Goal: Task Accomplishment & Management: Use online tool/utility

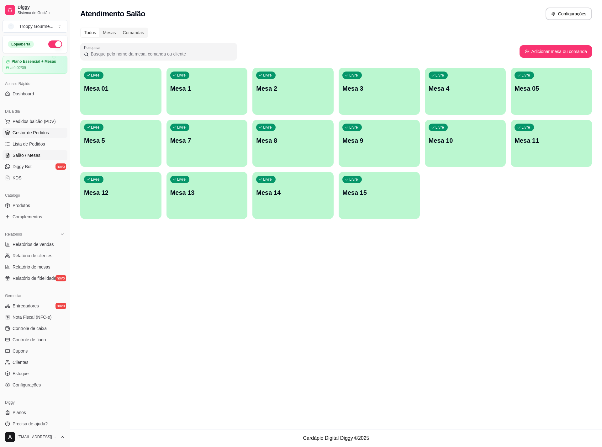
click at [21, 132] on span "Gestor de Pedidos" at bounding box center [31, 133] width 36 height 6
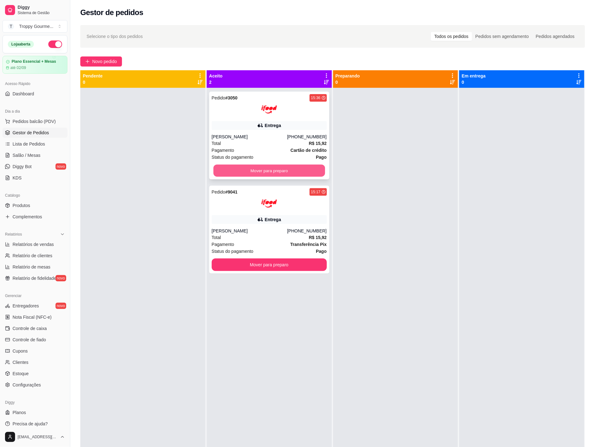
click at [305, 168] on button "Mover para preparo" at bounding box center [269, 171] width 112 height 12
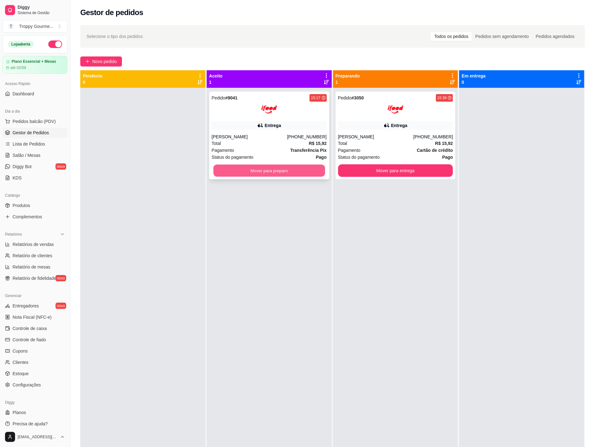
click at [304, 171] on button "Mover para preparo" at bounding box center [269, 171] width 112 height 12
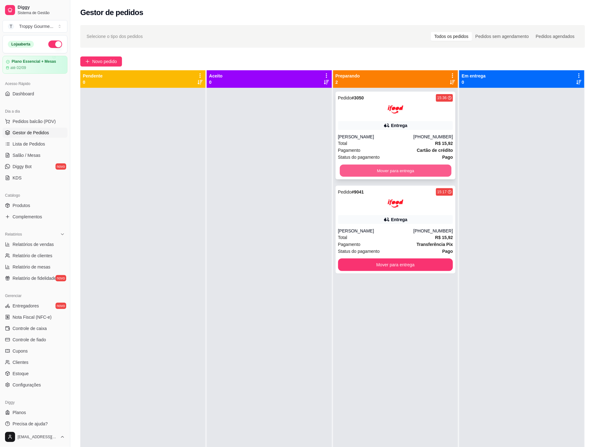
click at [433, 172] on button "Mover para entrega" at bounding box center [396, 171] width 112 height 12
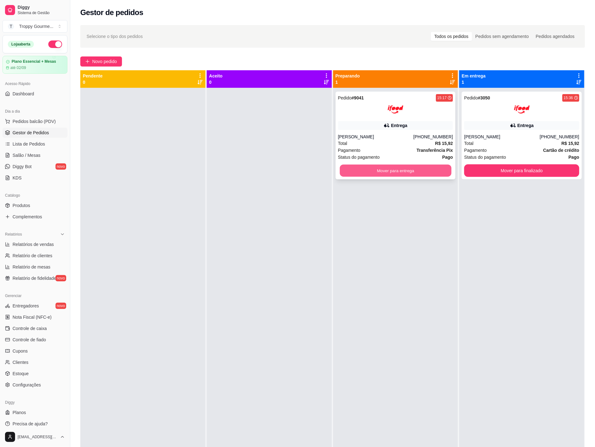
click at [433, 170] on button "Mover para entrega" at bounding box center [396, 171] width 112 height 12
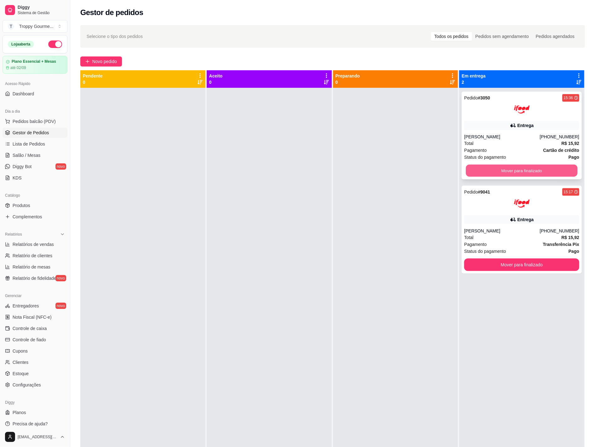
click at [554, 167] on button "Mover para finalizado" at bounding box center [522, 171] width 112 height 12
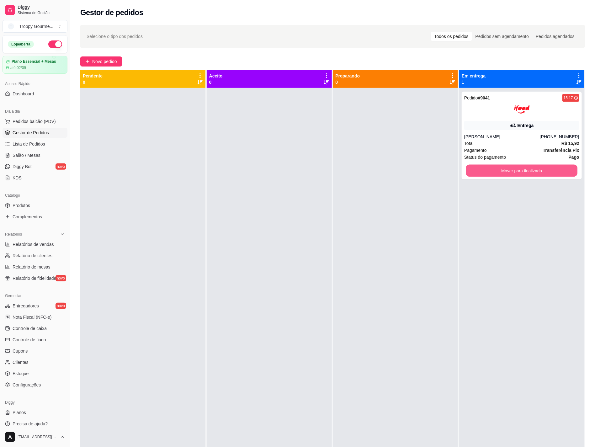
click at [554, 167] on button "Mover para finalizado" at bounding box center [522, 171] width 112 height 12
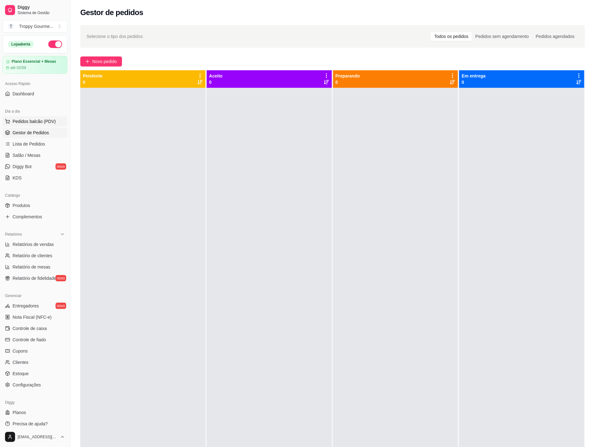
click at [34, 122] on span "Pedidos balcão (PDV)" at bounding box center [34, 121] width 43 height 6
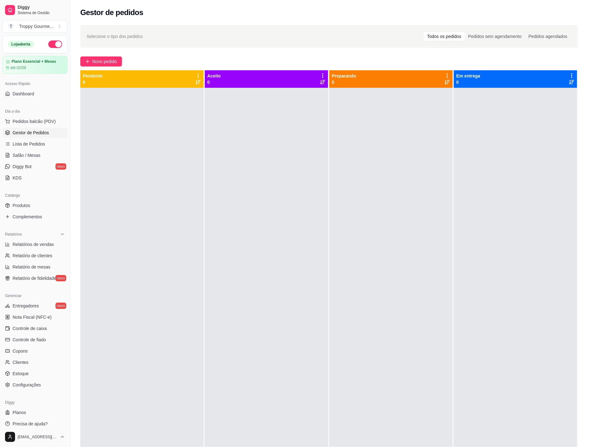
click at [48, 120] on img at bounding box center [48, 124] width 58 height 39
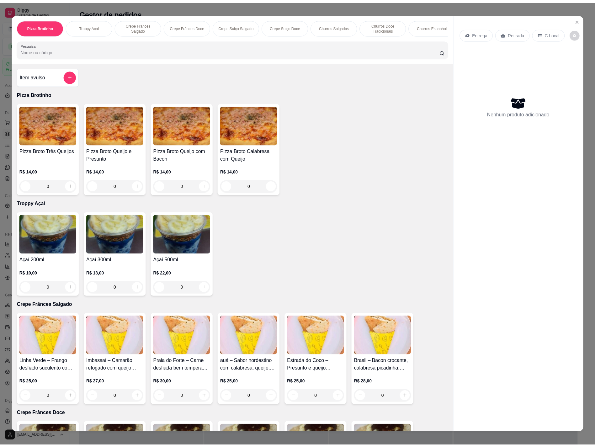
scroll to position [94, 0]
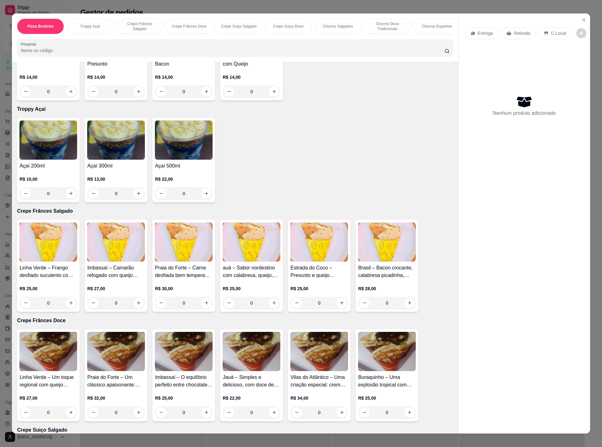
click at [321, 250] on img at bounding box center [319, 241] width 58 height 39
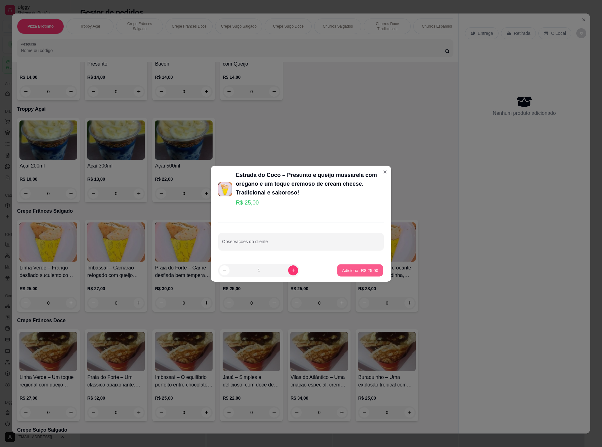
click at [355, 270] on p "Adicionar R$ 25,00" at bounding box center [360, 270] width 36 height 6
type input "1"
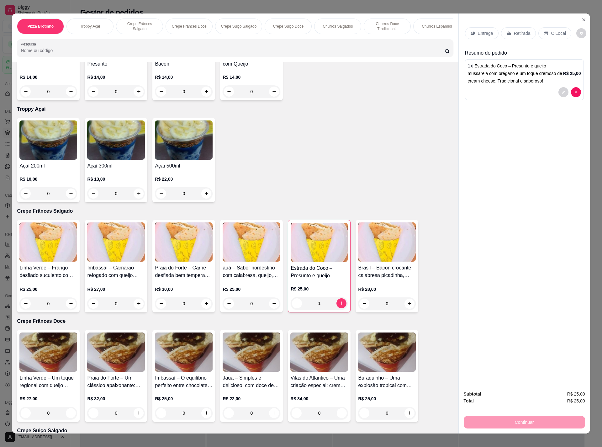
click at [505, 421] on div "Continuar" at bounding box center [524, 421] width 121 height 14
click at [497, 420] on div "Continuar" at bounding box center [524, 421] width 121 height 14
click at [552, 31] on p "C.Local" at bounding box center [558, 33] width 15 height 6
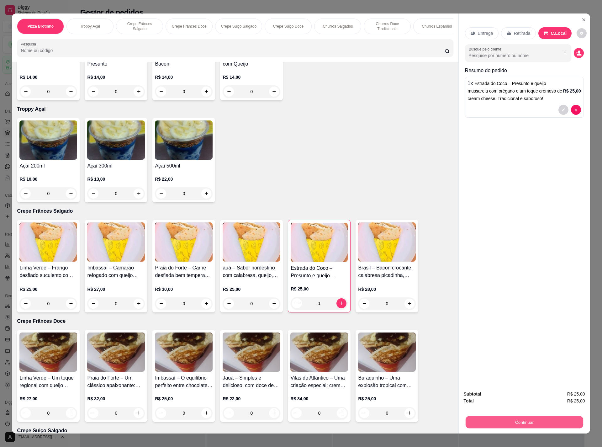
click at [520, 423] on button "Continuar" at bounding box center [524, 422] width 118 height 12
click at [583, 19] on icon "Close" at bounding box center [584, 20] width 3 height 3
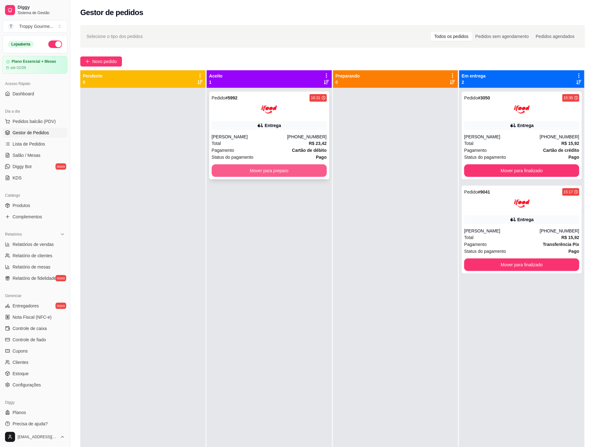
click at [301, 172] on button "Mover para preparo" at bounding box center [269, 170] width 115 height 13
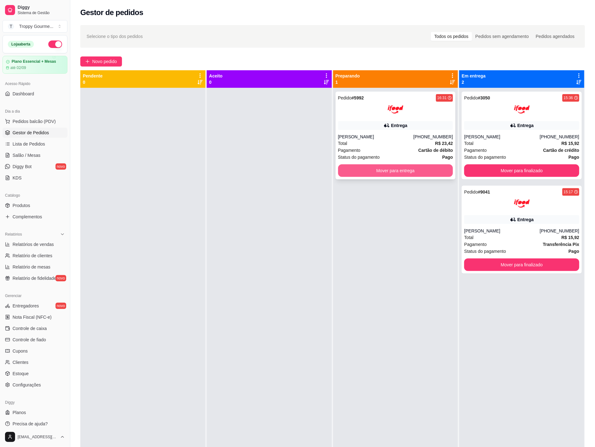
click at [431, 167] on button "Mover para entrega" at bounding box center [395, 170] width 115 height 13
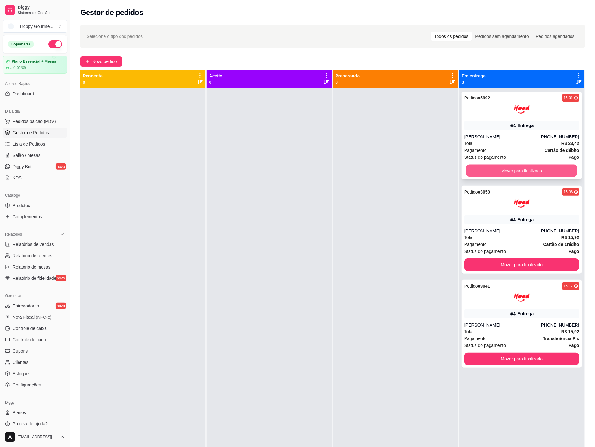
click at [470, 170] on button "Mover para finalizado" at bounding box center [522, 171] width 112 height 12
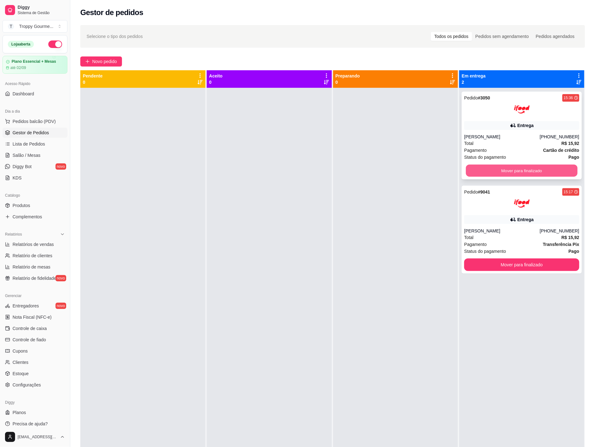
click at [484, 168] on button "Mover para finalizado" at bounding box center [522, 171] width 112 height 12
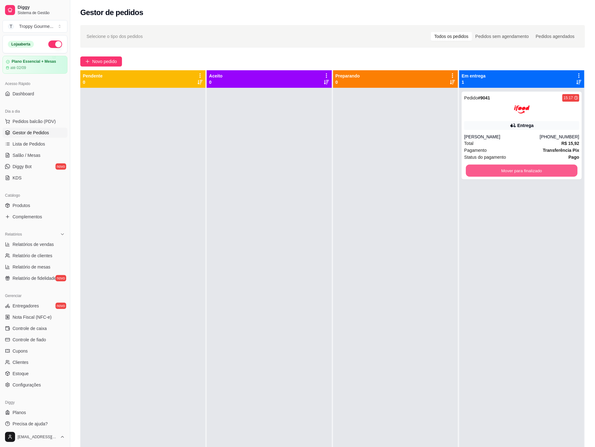
click at [484, 168] on button "Mover para finalizado" at bounding box center [522, 171] width 112 height 12
click at [391, 284] on div at bounding box center [395, 311] width 125 height 447
click at [543, 166] on button "Mover para finalizado" at bounding box center [521, 170] width 115 height 13
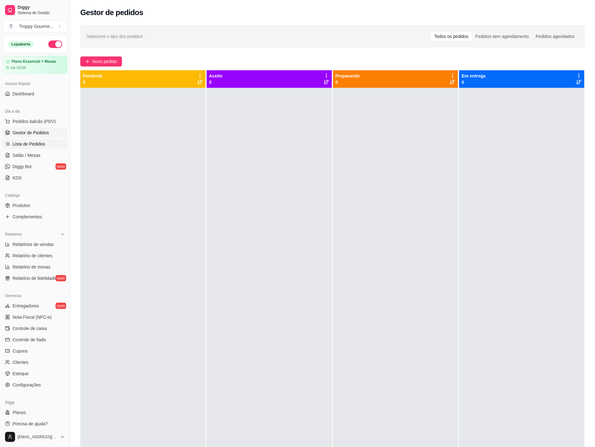
click at [23, 147] on span "Lista de Pedidos" at bounding box center [29, 144] width 33 height 6
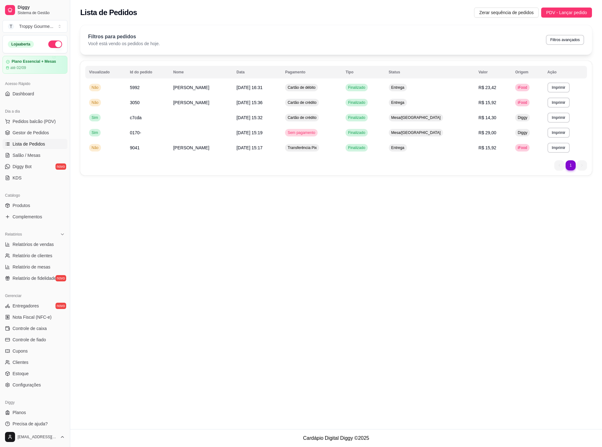
click at [19, 142] on span "Lista de Pedidos" at bounding box center [29, 144] width 33 height 6
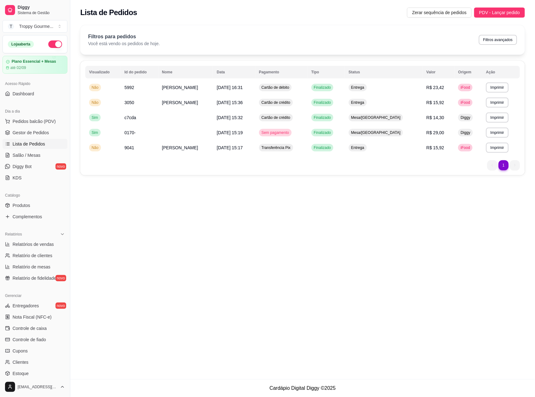
click at [305, 234] on div "**********" at bounding box center [302, 189] width 465 height 379
click at [25, 142] on span "Lista de Pedidos" at bounding box center [29, 144] width 33 height 6
click at [24, 156] on span "Salão / Mesas" at bounding box center [27, 155] width 28 height 6
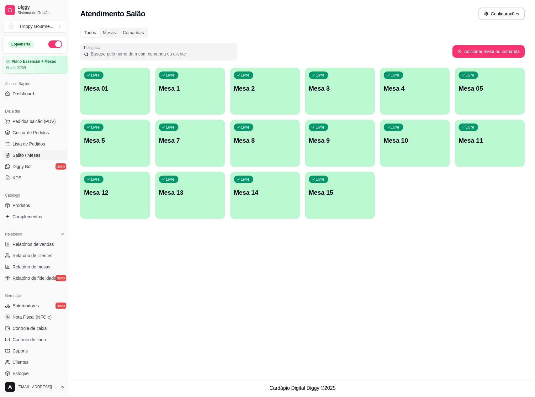
click at [118, 89] on p "Mesa 01" at bounding box center [115, 88] width 62 height 9
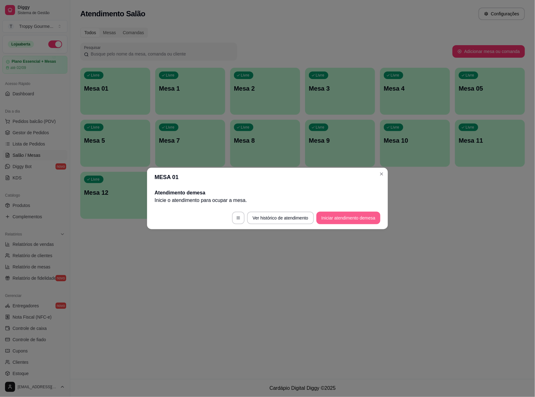
click at [329, 221] on button "Iniciar atendimento de mesa" at bounding box center [348, 218] width 64 height 13
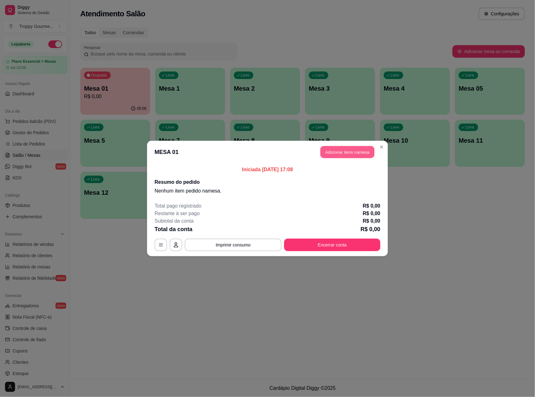
click at [350, 149] on button "Adicionar itens na mesa" at bounding box center [347, 152] width 54 height 12
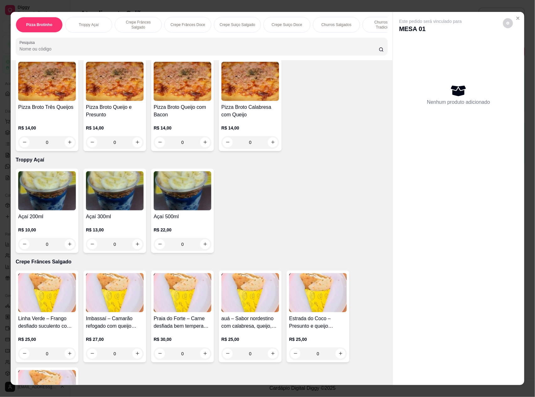
scroll to position [125, 0]
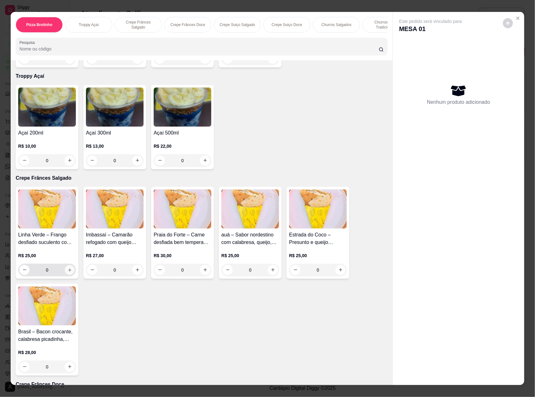
click at [67, 272] on icon "increase-product-quantity" at bounding box center [69, 270] width 5 height 5
type input "1"
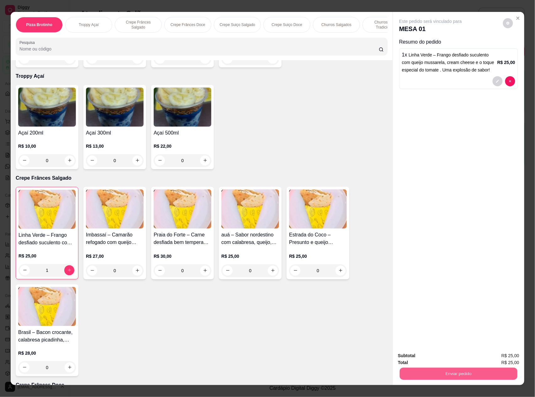
click at [410, 374] on button "Enviar pedido" at bounding box center [459, 374] width 118 height 12
click at [412, 359] on button "Não registrar e enviar pedido" at bounding box center [437, 359] width 63 height 12
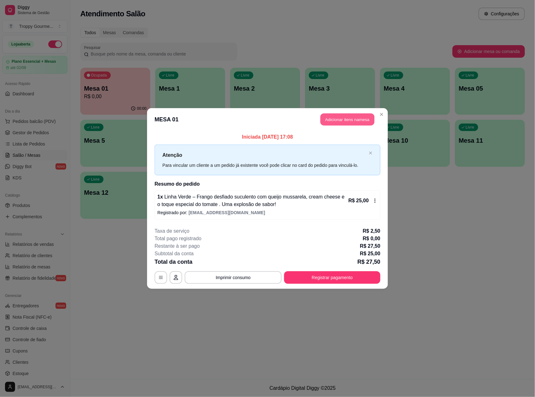
click at [346, 118] on button "Adicionar itens na mesa" at bounding box center [347, 120] width 54 height 12
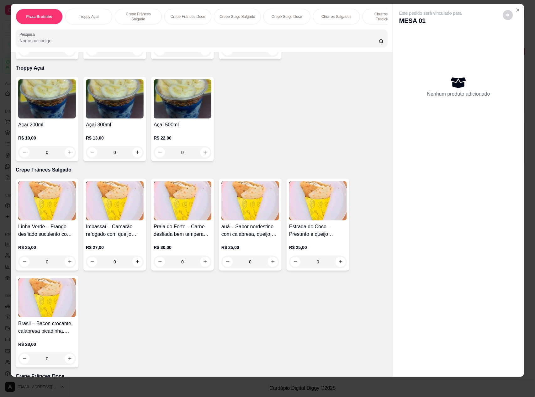
scroll to position [167, 0]
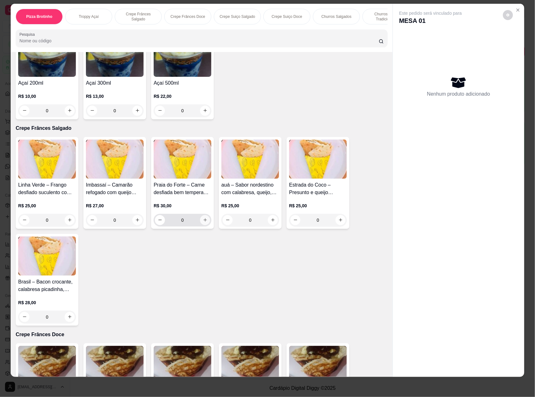
click at [203, 222] on icon "increase-product-quantity" at bounding box center [205, 220] width 5 height 5
type input "1"
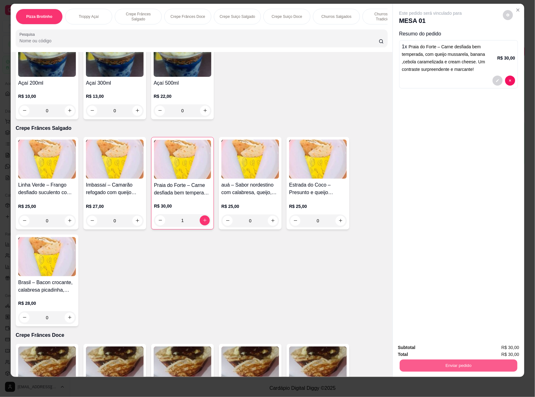
click at [424, 367] on button "Enviar pedido" at bounding box center [459, 366] width 118 height 12
click at [414, 349] on button "Não registrar e enviar pedido" at bounding box center [436, 350] width 65 height 12
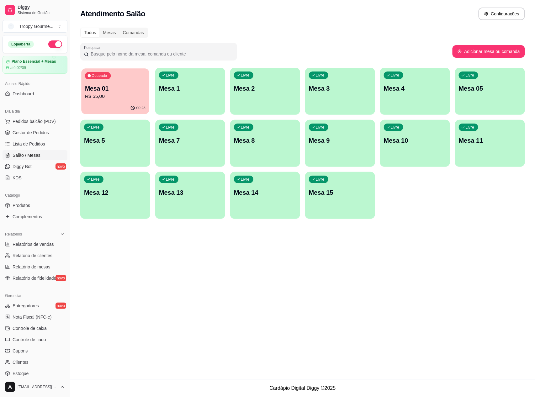
click at [126, 88] on p "Mesa 01" at bounding box center [115, 88] width 61 height 8
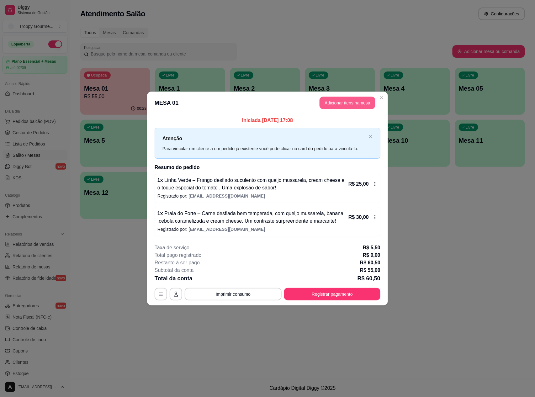
click at [351, 100] on button "Adicionar itens na mesa" at bounding box center [348, 103] width 56 height 13
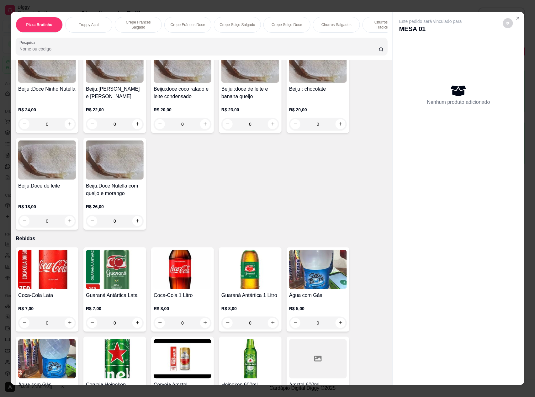
scroll to position [1676, 0]
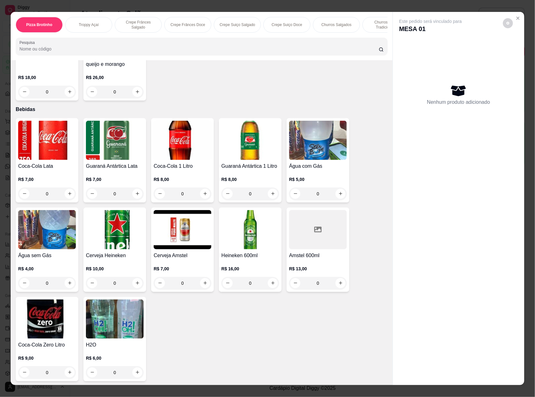
click at [97, 313] on img at bounding box center [115, 318] width 58 height 39
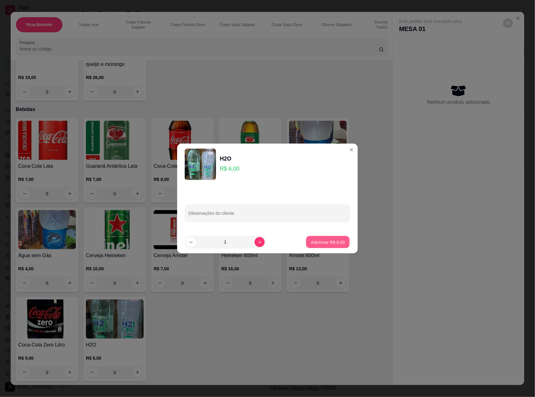
click at [319, 240] on p "Adicionar R$ 6,00" at bounding box center [328, 242] width 34 height 6
type input "1"
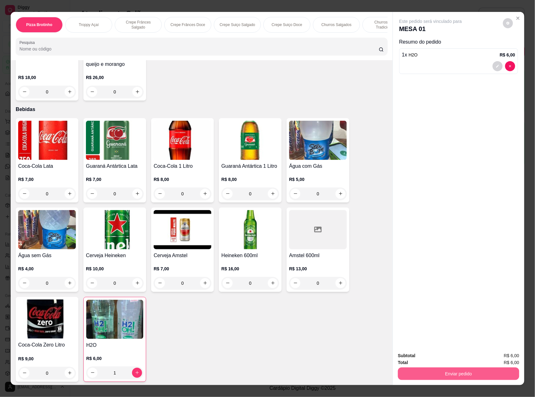
click at [447, 376] on button "Enviar pedido" at bounding box center [458, 373] width 121 height 13
click at [428, 358] on button "Não registrar e enviar pedido" at bounding box center [437, 359] width 63 height 12
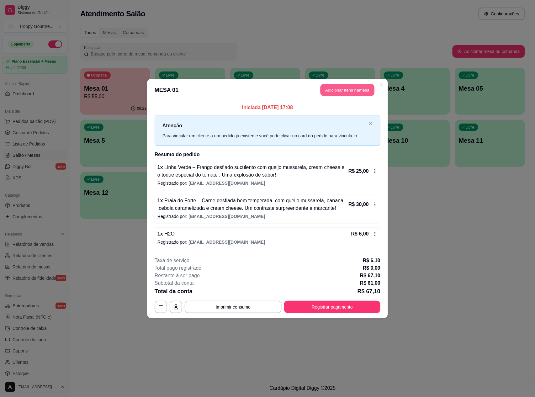
click at [354, 86] on button "Adicionar itens na mesa" at bounding box center [347, 90] width 54 height 12
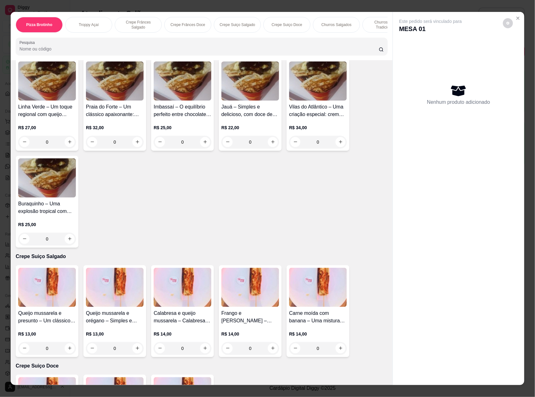
scroll to position [585, 0]
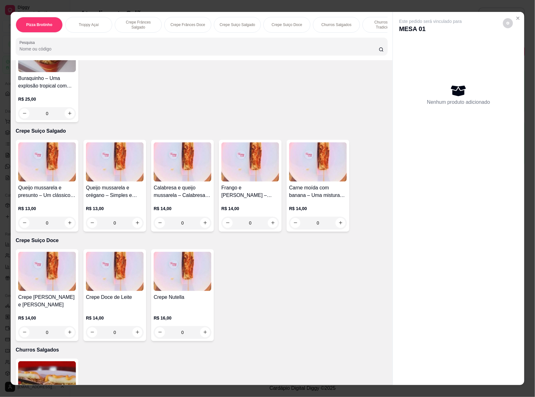
click at [50, 173] on img at bounding box center [47, 161] width 58 height 39
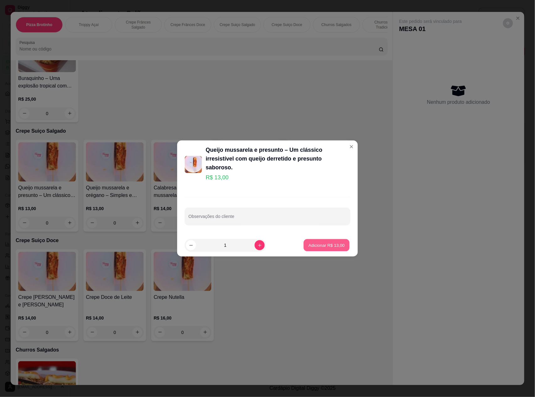
click at [317, 242] on p "Adicionar R$ 13,00" at bounding box center [327, 245] width 36 height 6
type input "1"
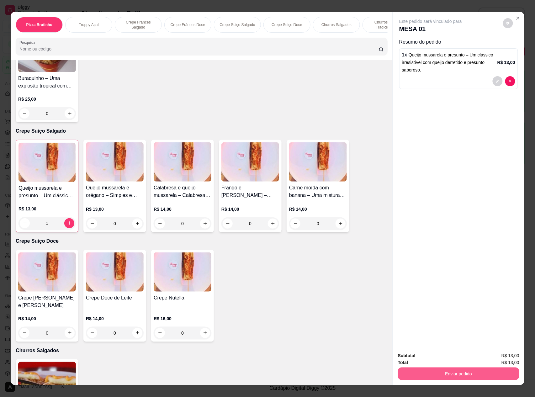
click at [443, 369] on button "Enviar pedido" at bounding box center [458, 373] width 121 height 13
click at [433, 357] on button "Não registrar e enviar pedido" at bounding box center [437, 359] width 63 height 12
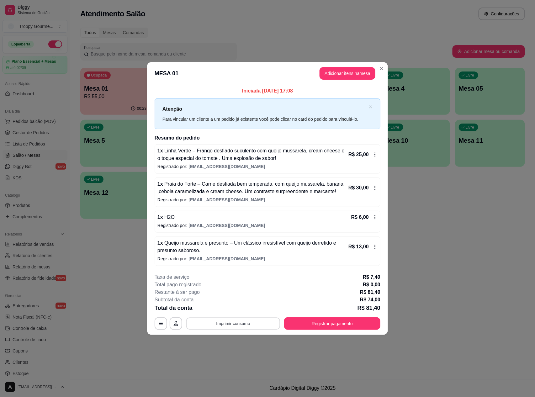
click at [252, 325] on button "Imprimir consumo" at bounding box center [233, 323] width 94 height 12
click at [232, 299] on button "IMPRESSORA" at bounding box center [235, 297] width 45 height 10
